Goal: Find specific page/section: Find specific page/section

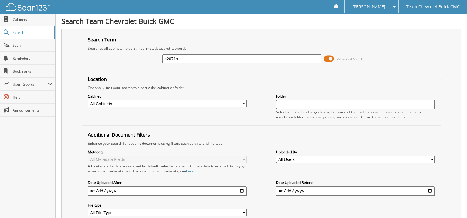
type input "g2071a"
click at [324, 59] on span at bounding box center [329, 58] width 10 height 9
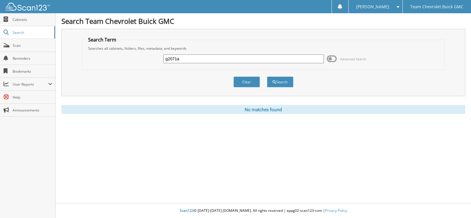
click at [196, 57] on input "g2071a" at bounding box center [243, 58] width 160 height 9
type input "danny charles"
click at [267, 76] on button "Search" at bounding box center [280, 81] width 26 height 11
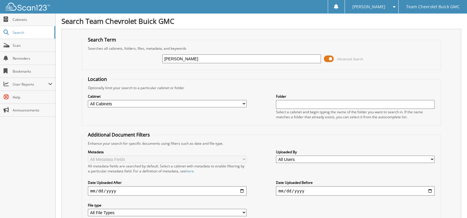
click at [325, 61] on span at bounding box center [329, 58] width 10 height 9
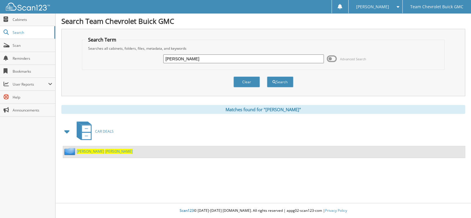
click at [105, 150] on span "CHARLES" at bounding box center [119, 151] width 28 height 5
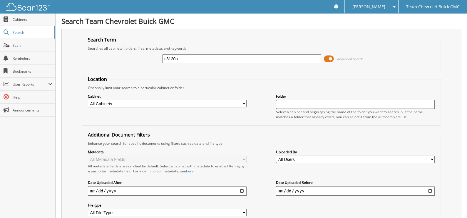
type input "c3120a"
click at [330, 59] on span at bounding box center [329, 58] width 10 height 9
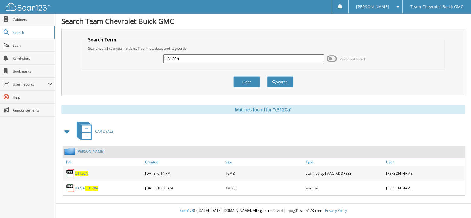
click at [83, 171] on span "C3120A" at bounding box center [81, 173] width 13 height 5
click at [253, 58] on input "c3120a" at bounding box center [243, 58] width 160 height 9
type input "p1710"
click at [267, 76] on button "Search" at bounding box center [280, 81] width 26 height 11
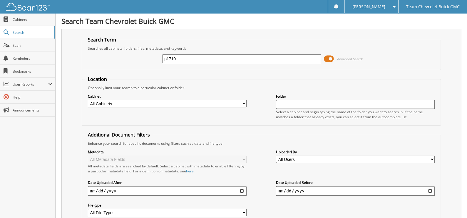
click at [327, 55] on span at bounding box center [329, 58] width 10 height 9
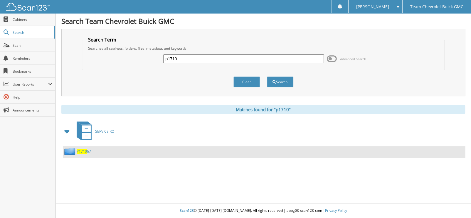
click at [195, 56] on input "p1710" at bounding box center [243, 58] width 160 height 9
type input "c3220a"
click at [279, 81] on button "Search" at bounding box center [280, 81] width 26 height 11
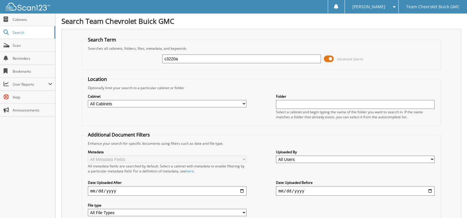
click at [331, 55] on span at bounding box center [329, 58] width 10 height 9
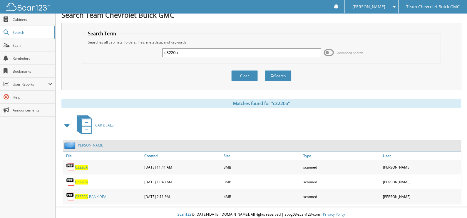
scroll to position [8, 0]
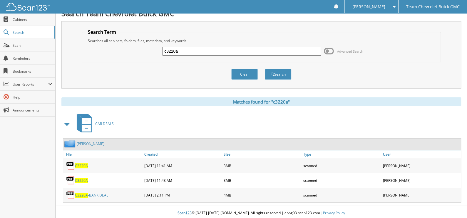
click at [83, 178] on span "C3220A" at bounding box center [81, 180] width 13 height 5
click at [207, 50] on input "c3220a" at bounding box center [241, 51] width 159 height 9
type input "c3089"
click at [281, 74] on button "Search" at bounding box center [278, 74] width 26 height 11
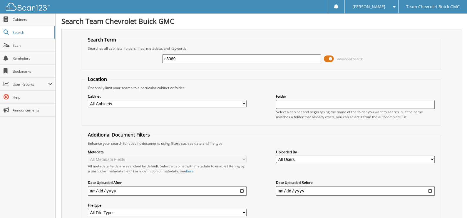
click at [329, 60] on span at bounding box center [329, 58] width 10 height 9
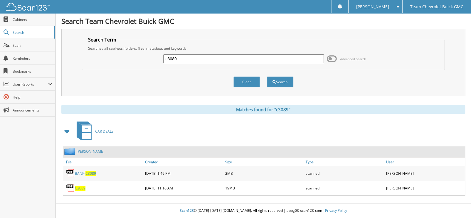
click at [78, 186] on span "C3089" at bounding box center [80, 187] width 11 height 5
click at [192, 56] on input "c3089" at bounding box center [243, 58] width 160 height 9
type input "c2691"
click at [267, 76] on button "Search" at bounding box center [280, 81] width 26 height 11
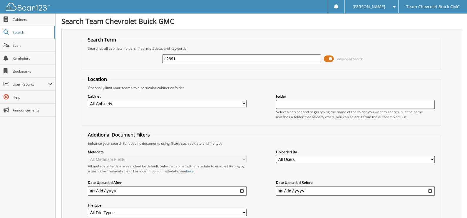
click at [328, 55] on span at bounding box center [329, 58] width 10 height 9
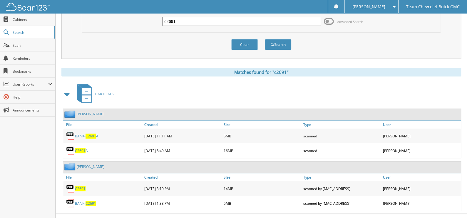
scroll to position [45, 0]
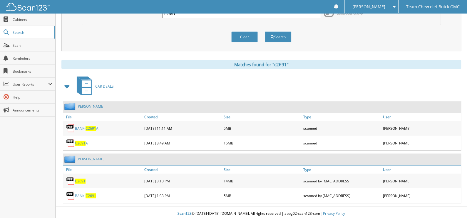
click at [80, 178] on span "C2691" at bounding box center [80, 180] width 11 height 5
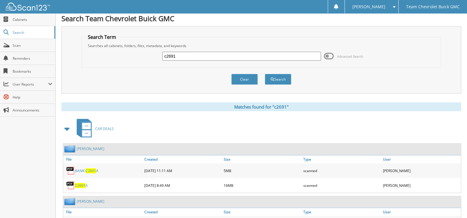
scroll to position [0, 0]
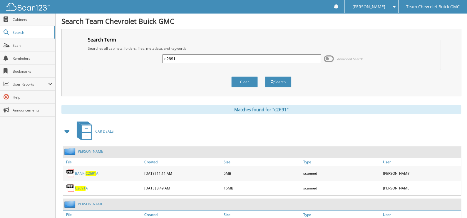
click at [185, 62] on input "c2691" at bounding box center [241, 58] width 159 height 9
type input "c"
type input "C3628A"
click at [275, 83] on button "Search" at bounding box center [278, 81] width 26 height 11
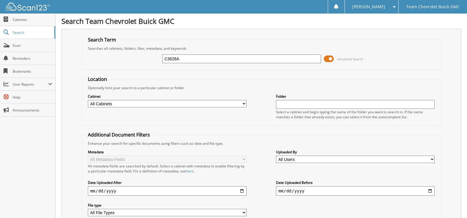
click at [328, 55] on span at bounding box center [329, 58] width 10 height 9
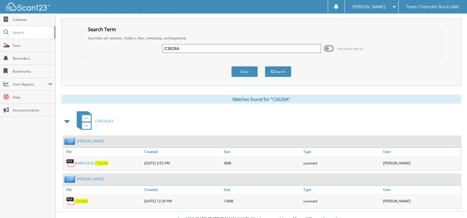
scroll to position [16, 0]
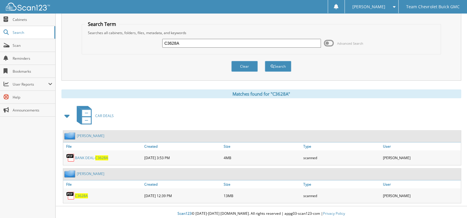
click at [81, 193] on span "C3628A" at bounding box center [81, 195] width 13 height 5
click at [204, 41] on input "C3628A" at bounding box center [241, 43] width 159 height 9
type input "c3814"
click at [270, 67] on button "Search" at bounding box center [278, 66] width 26 height 11
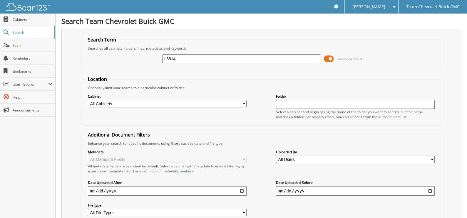
click at [324, 57] on span at bounding box center [329, 58] width 10 height 9
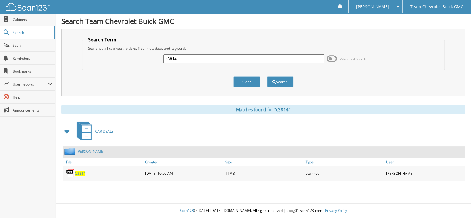
click at [80, 171] on span "C3814" at bounding box center [80, 173] width 11 height 5
click at [194, 58] on input "c3814" at bounding box center [243, 58] width 160 height 9
type input "C3504A"
click at [267, 76] on button "Search" at bounding box center [280, 81] width 26 height 11
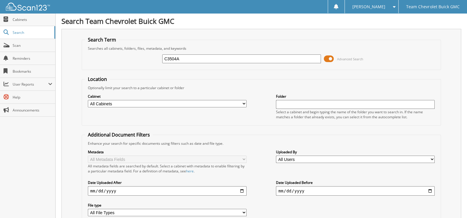
click at [327, 55] on span at bounding box center [329, 58] width 10 height 9
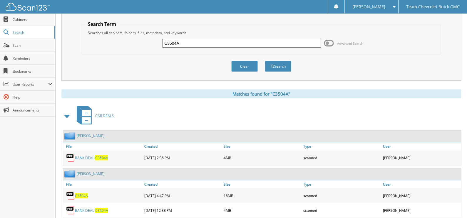
scroll to position [30, 0]
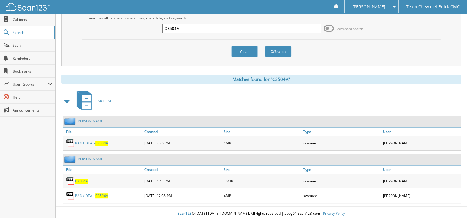
click at [83, 178] on span "C3504A" at bounding box center [81, 180] width 13 height 5
